Goal: Transaction & Acquisition: Download file/media

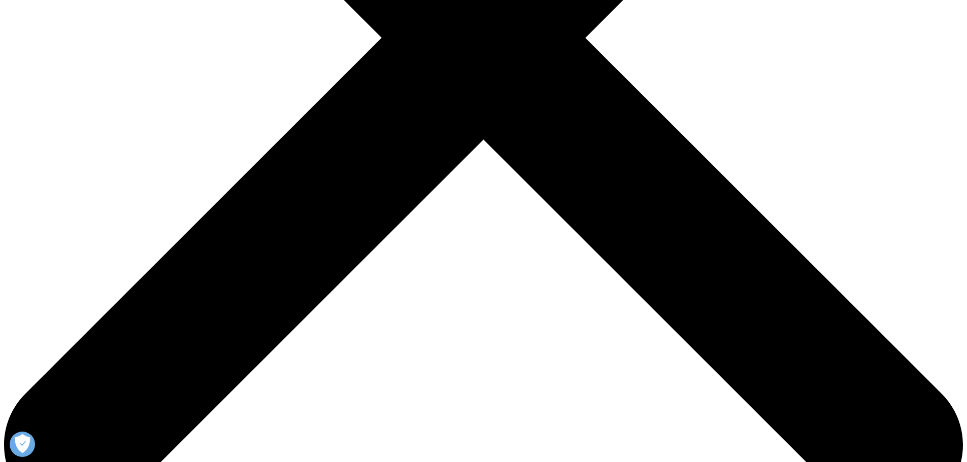
scroll to position [457, 0]
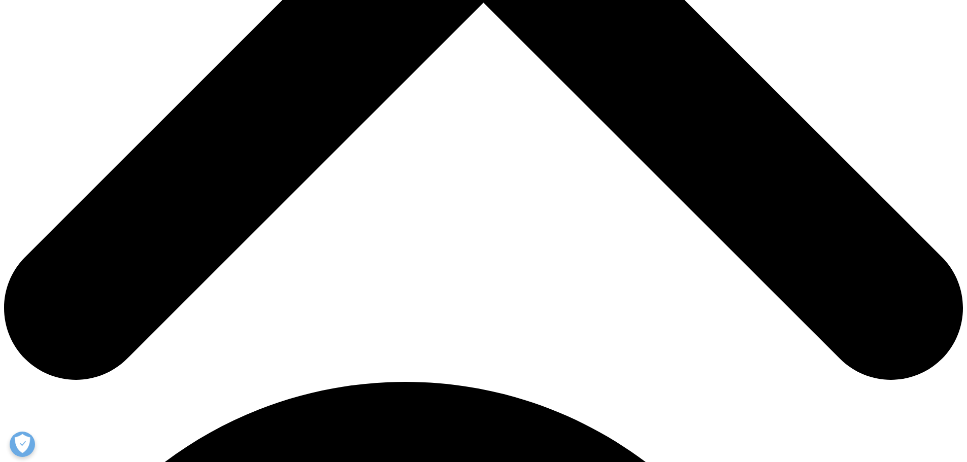
scroll to position [592, 0]
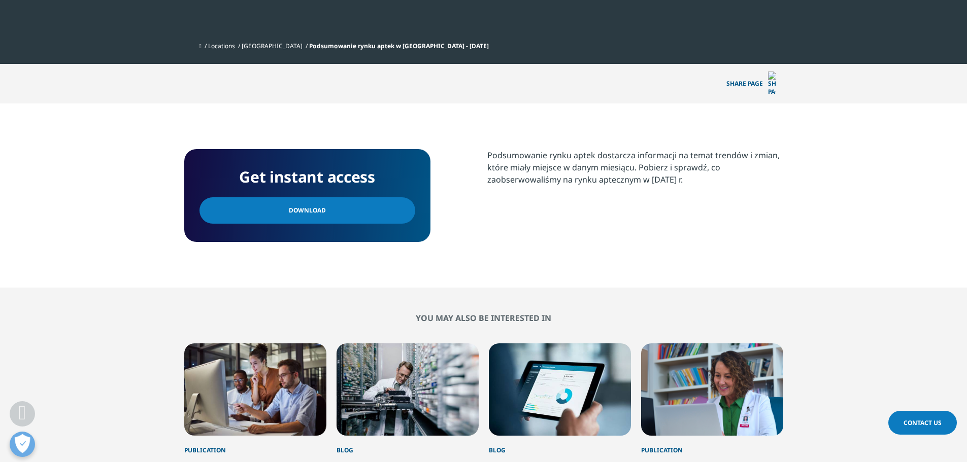
scroll to position [355, 0]
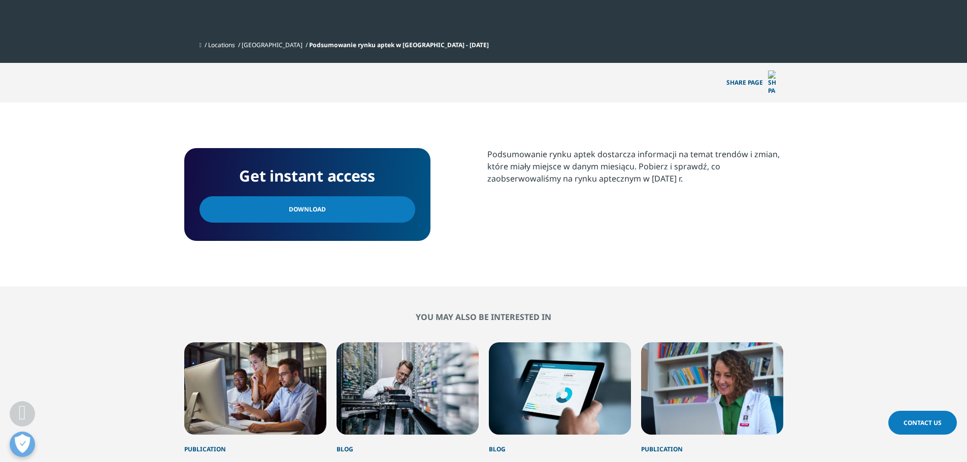
click at [333, 196] on link "Download" at bounding box center [308, 209] width 216 height 26
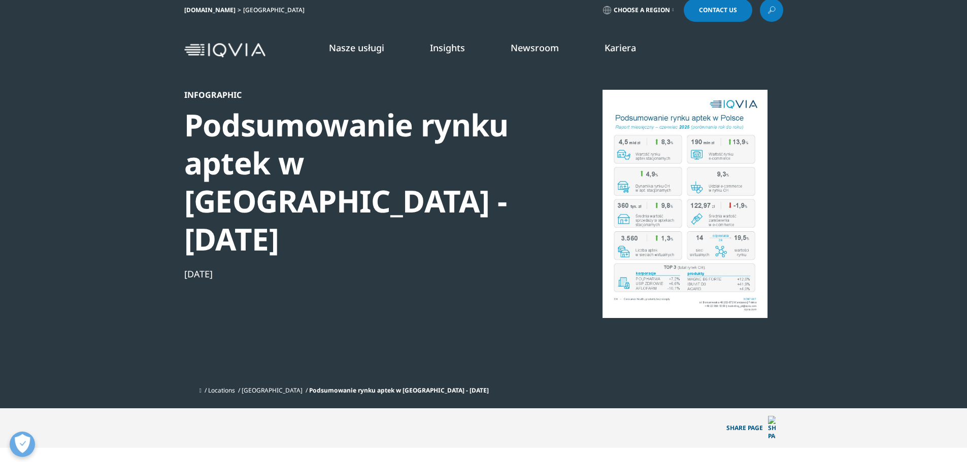
scroll to position [0, 0]
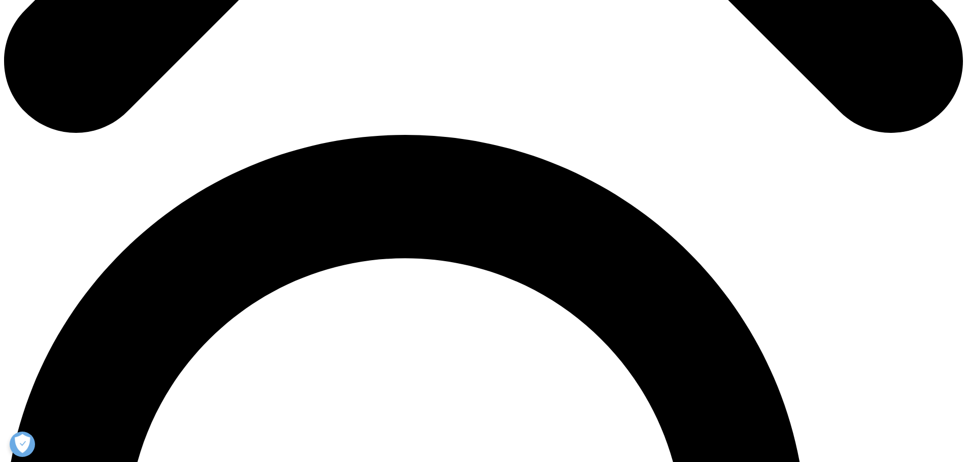
scroll to position [841, 0]
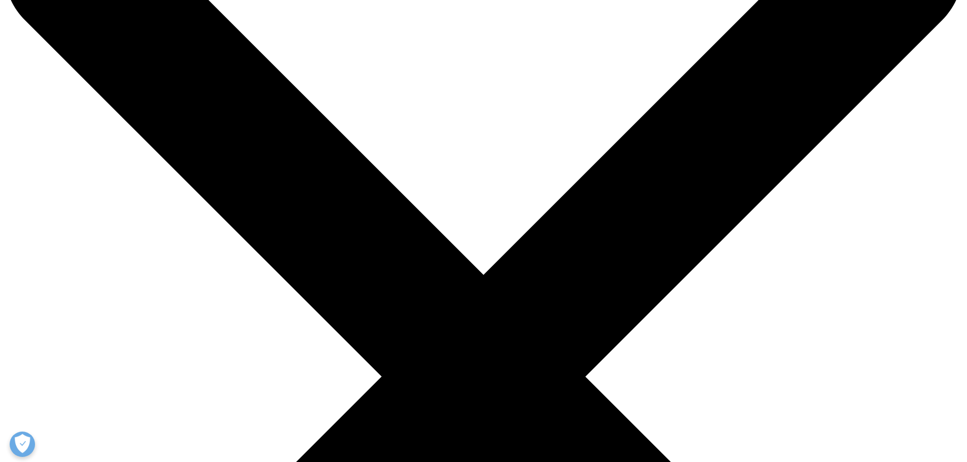
scroll to position [118, 0]
